Goal: Task Accomplishment & Management: Manage account settings

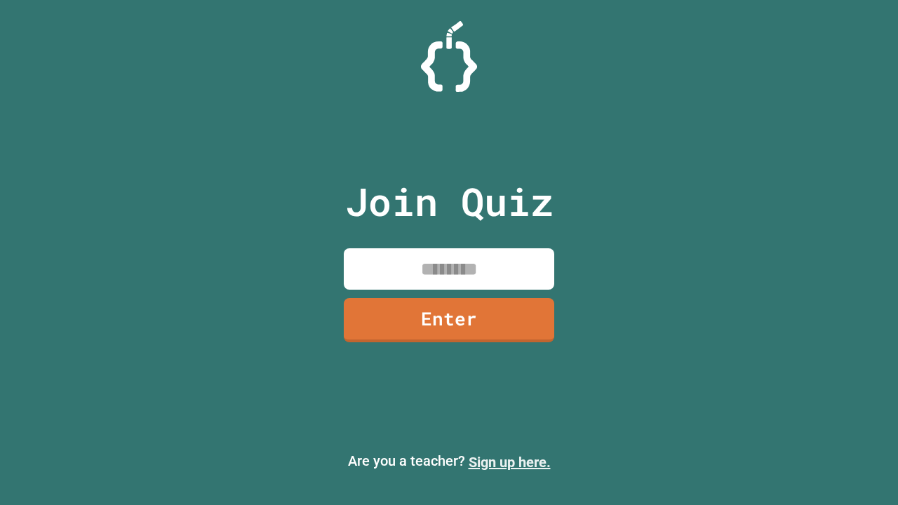
click at [509, 462] on link "Sign up here." at bounding box center [509, 462] width 82 height 17
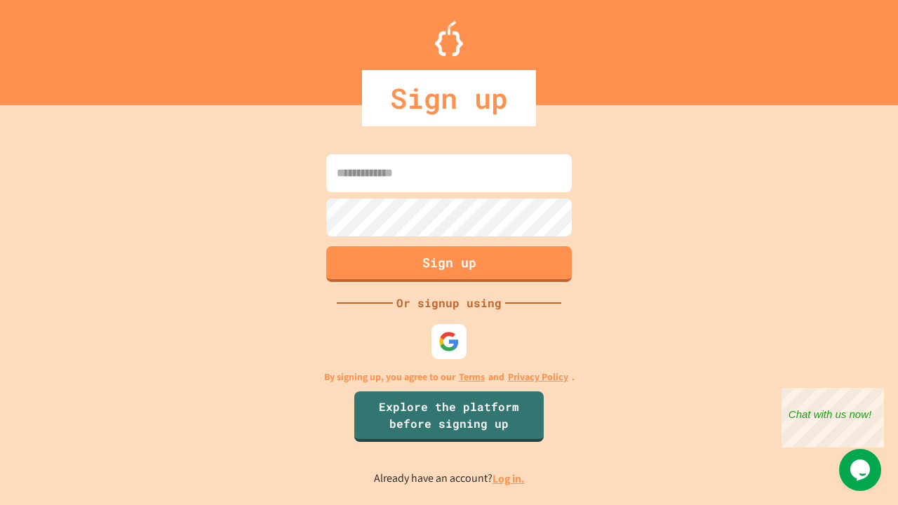
click at [509, 478] on link "Log in." at bounding box center [508, 478] width 32 height 15
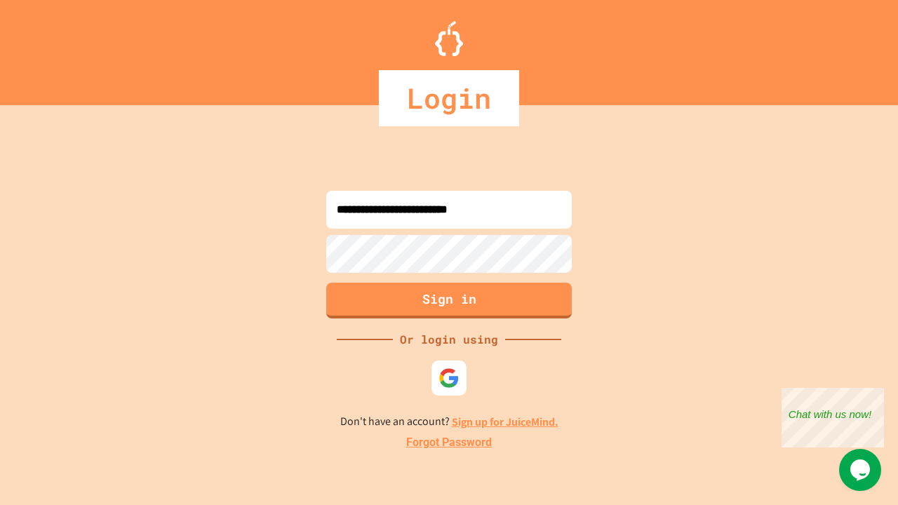
type input "**********"
